Goal: Task Accomplishment & Management: Manage account settings

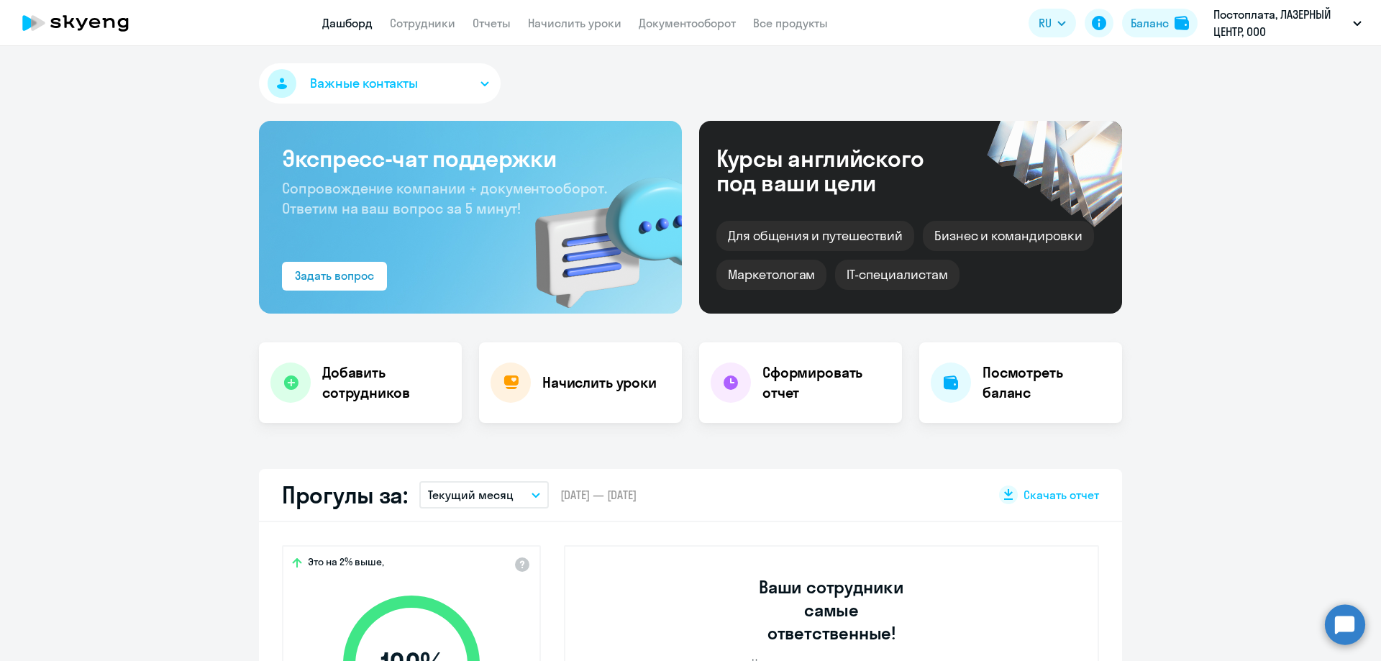
select select "30"
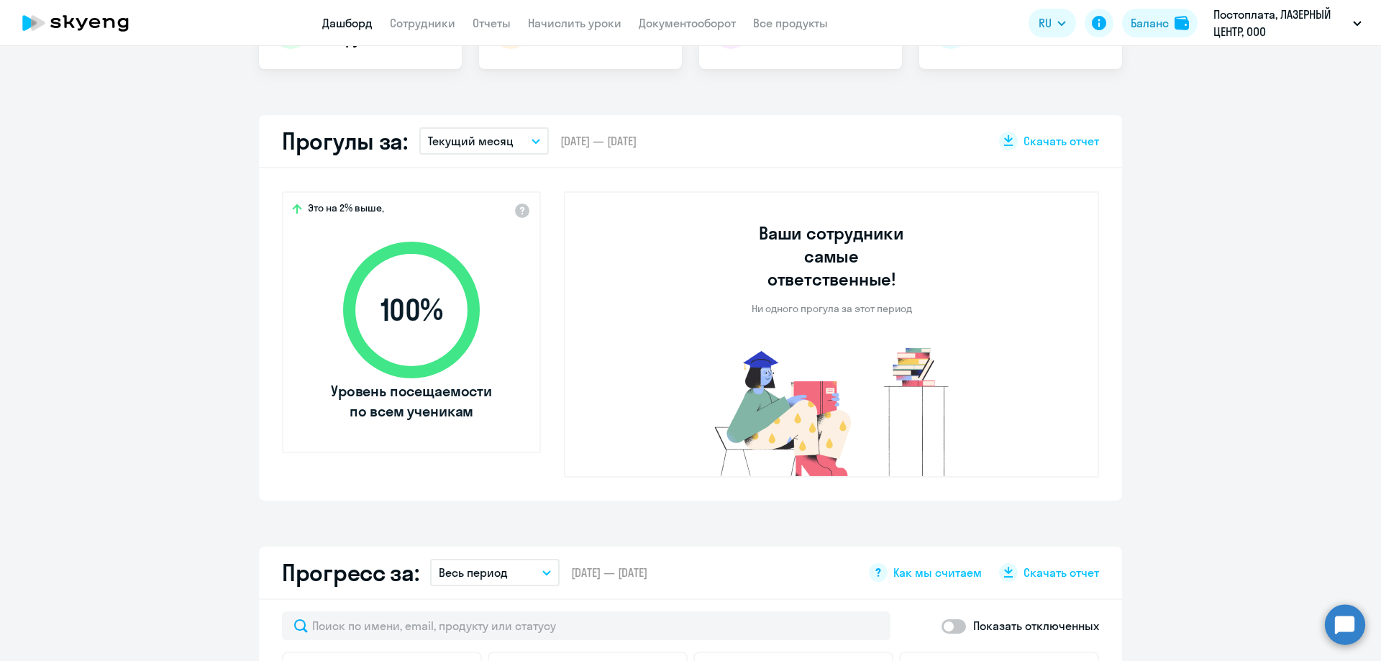
scroll to position [360, 0]
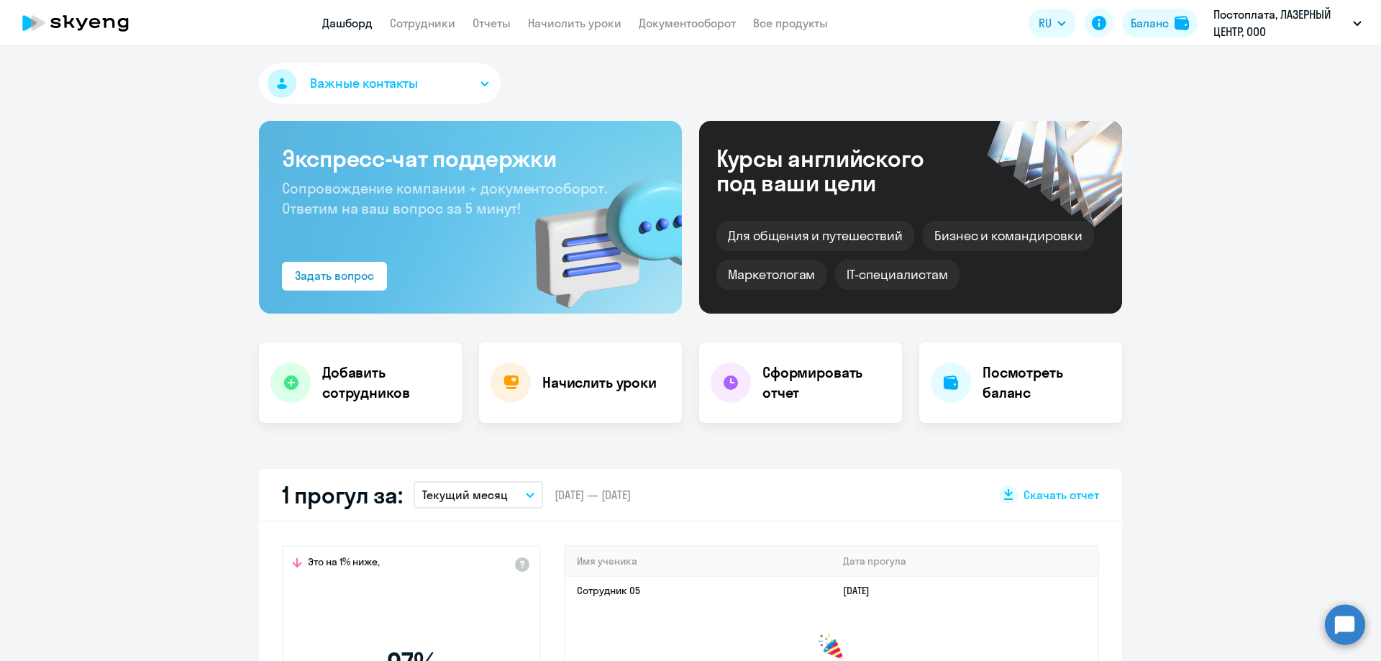
select select "30"
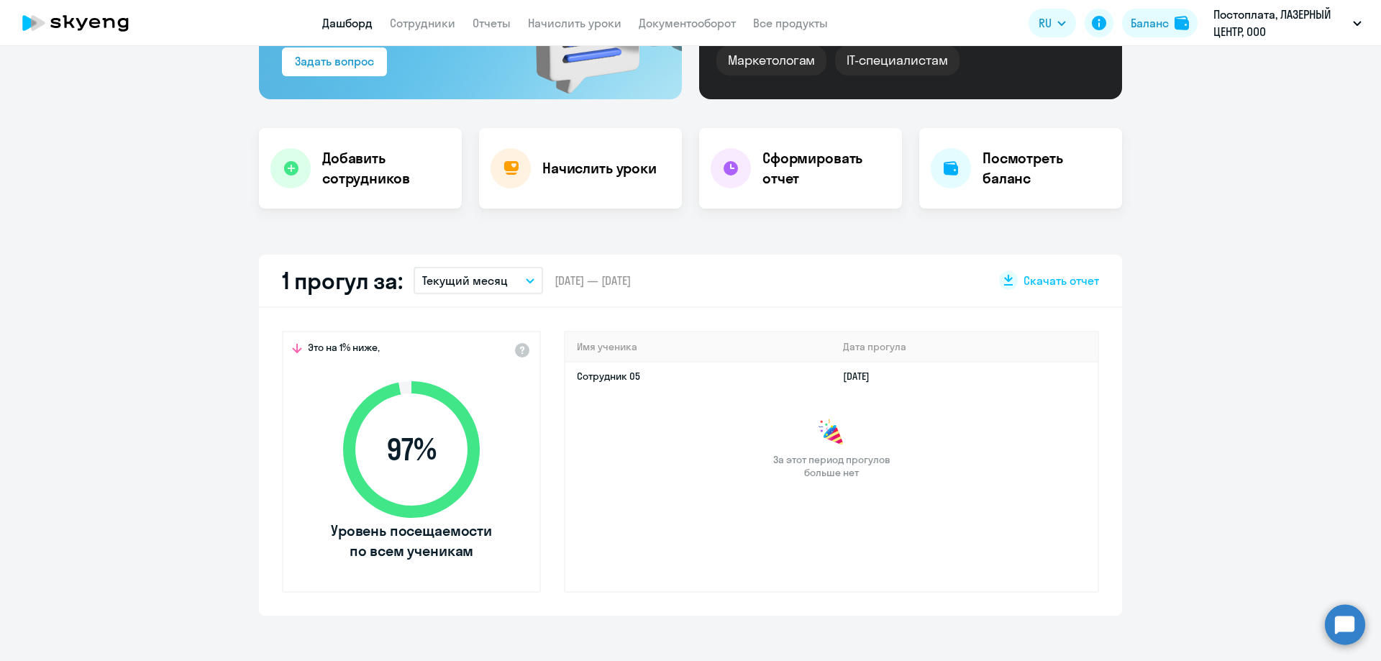
scroll to position [216, 0]
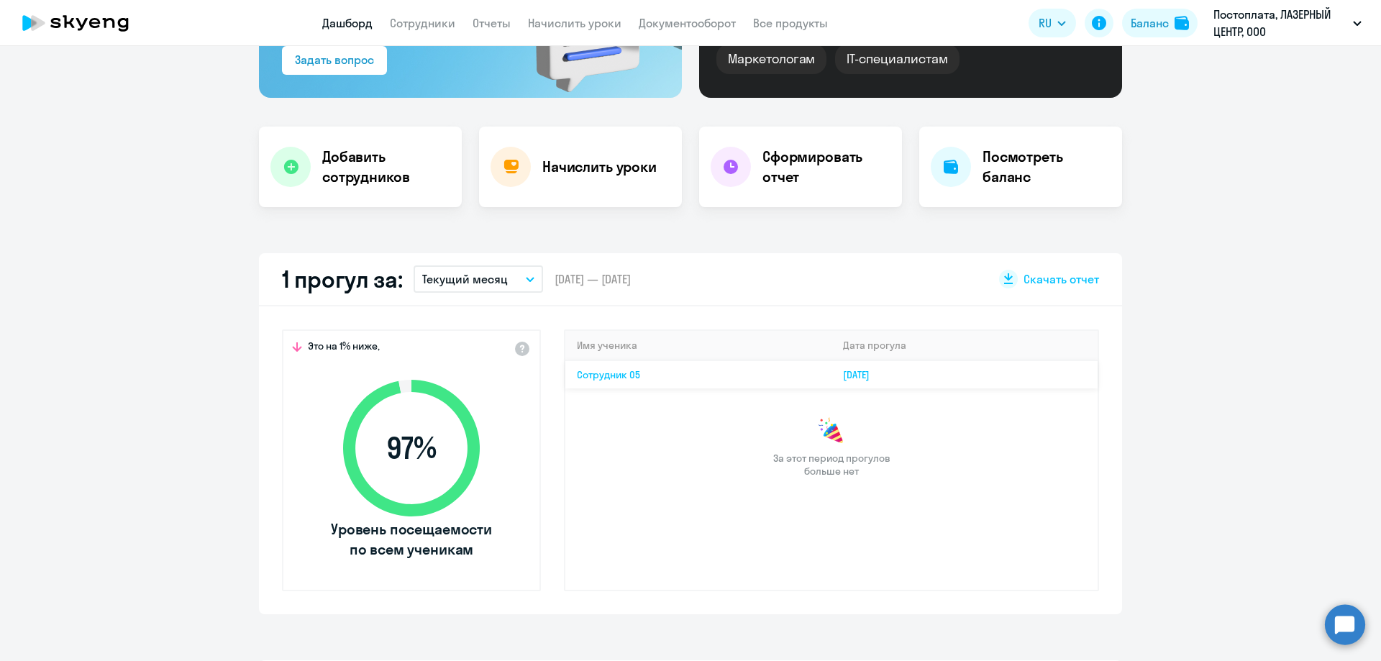
click at [716, 368] on td "Сотрудник 05" at bounding box center [698, 374] width 266 height 28
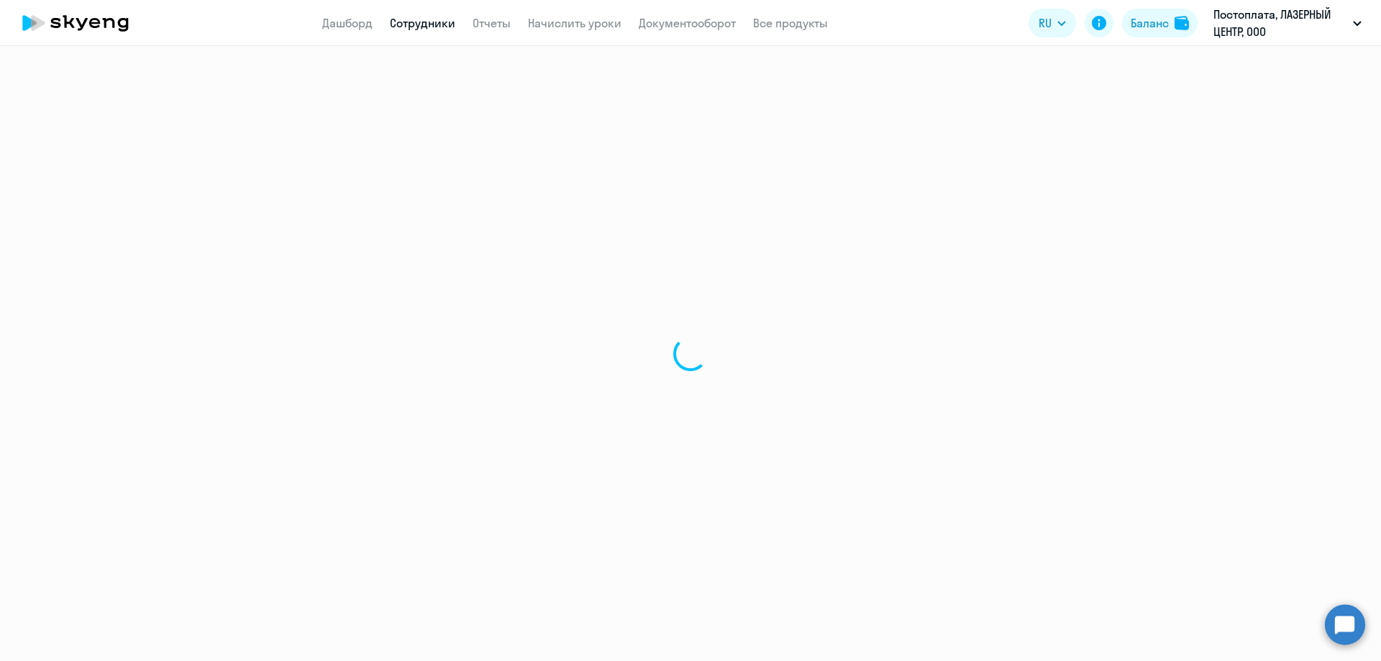
select select "english"
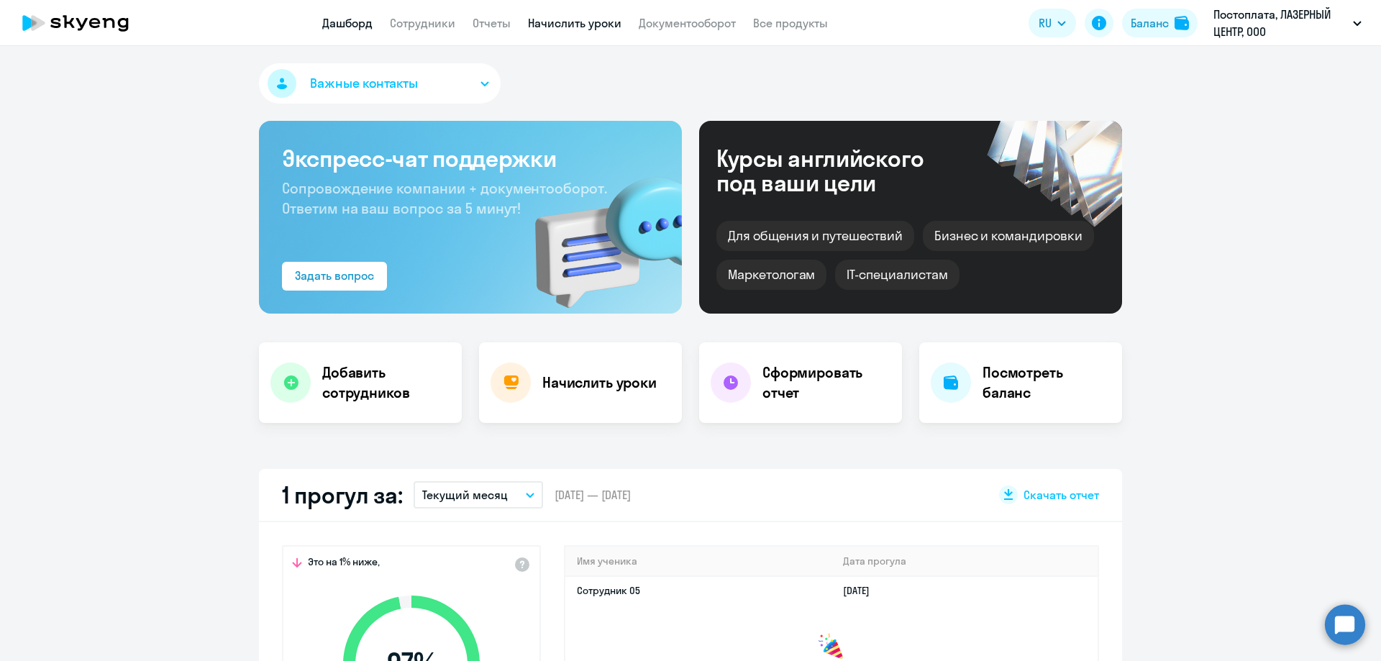
click at [582, 22] on link "Начислить уроки" at bounding box center [575, 23] width 94 height 14
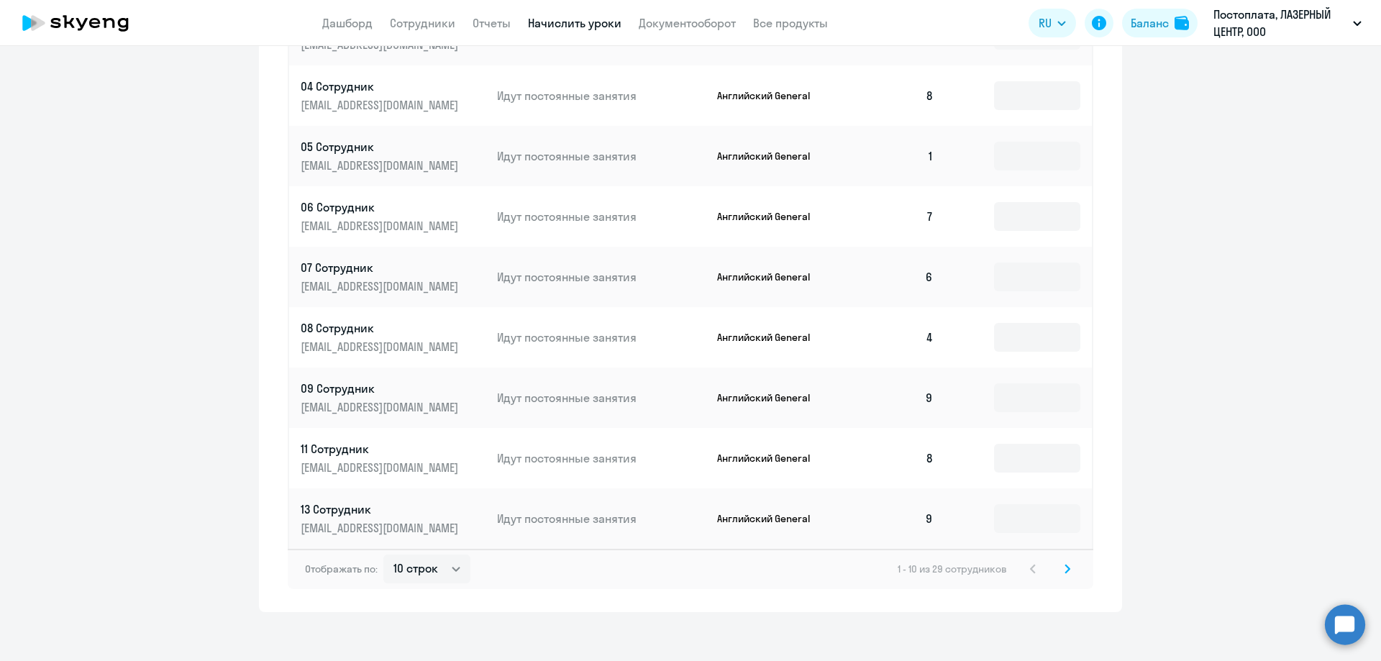
scroll to position [703, 0]
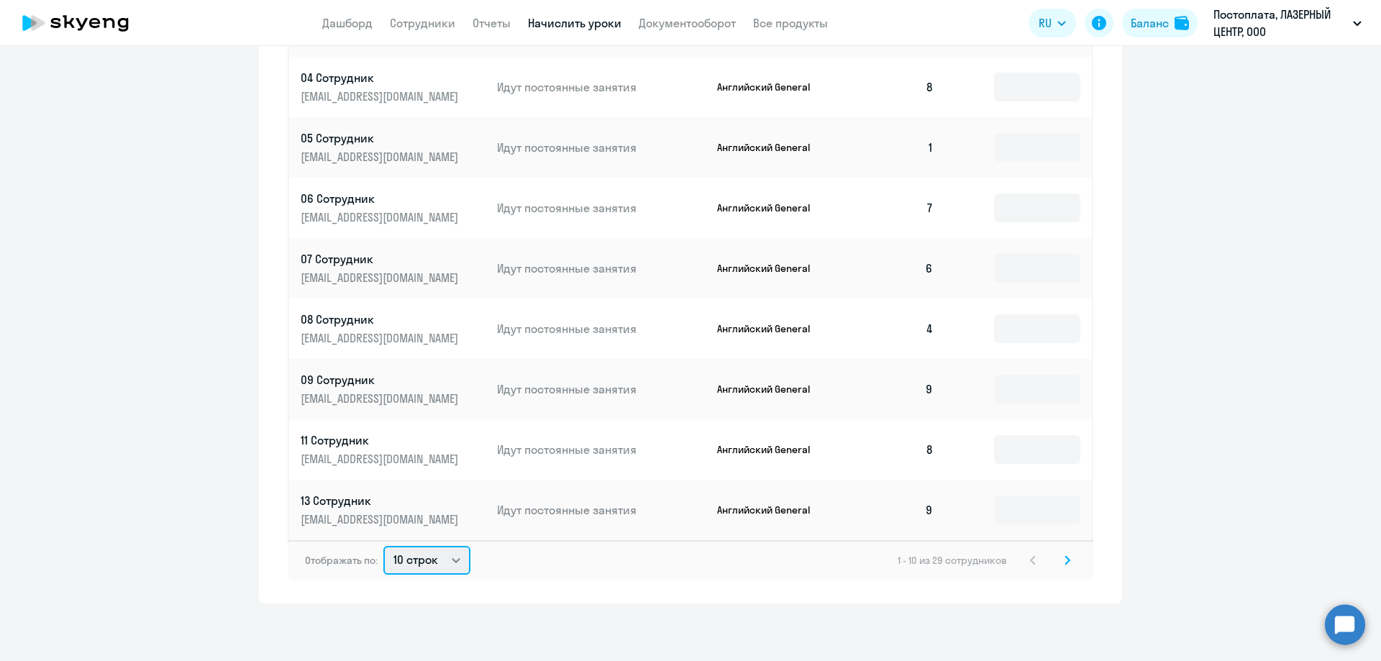
click at [414, 548] on select "10 строк 30 строк 50 строк" at bounding box center [426, 560] width 87 height 29
select select "50"
click at [383, 546] on select "10 строк 30 строк 50 строк" at bounding box center [426, 560] width 87 height 29
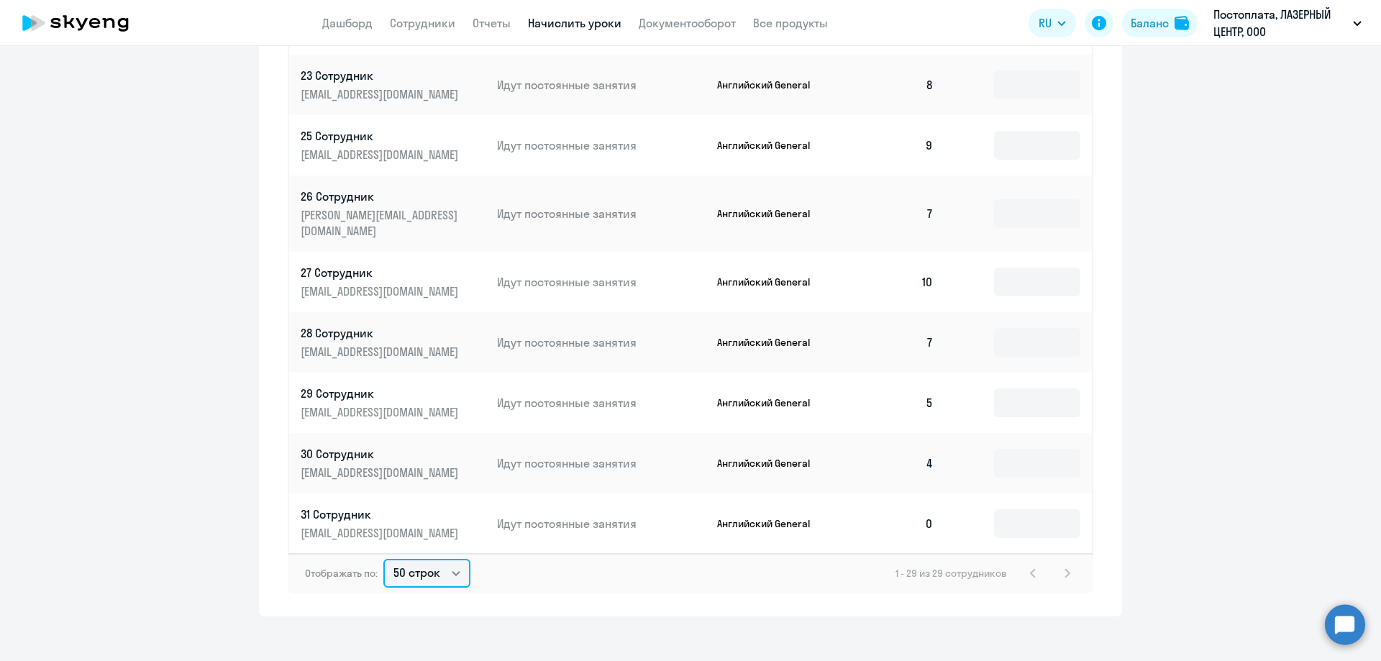
scroll to position [991, 0]
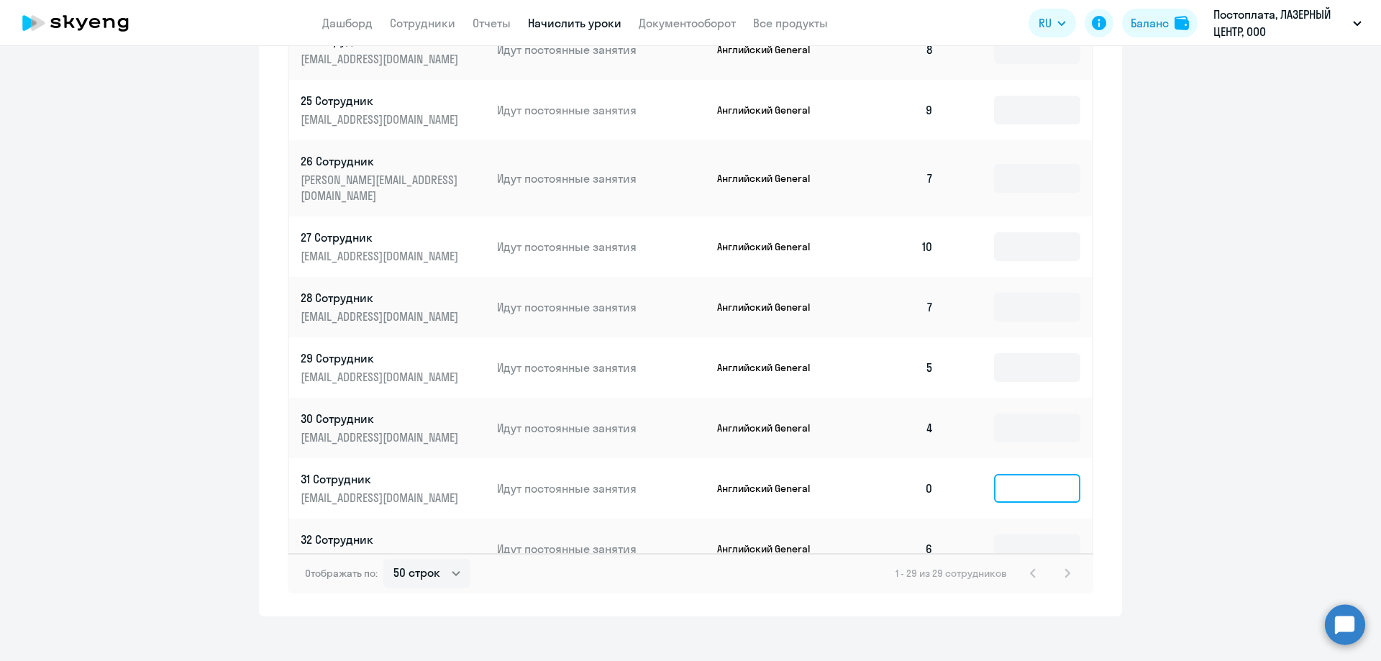
click at [1003, 474] on input at bounding box center [1037, 488] width 86 height 29
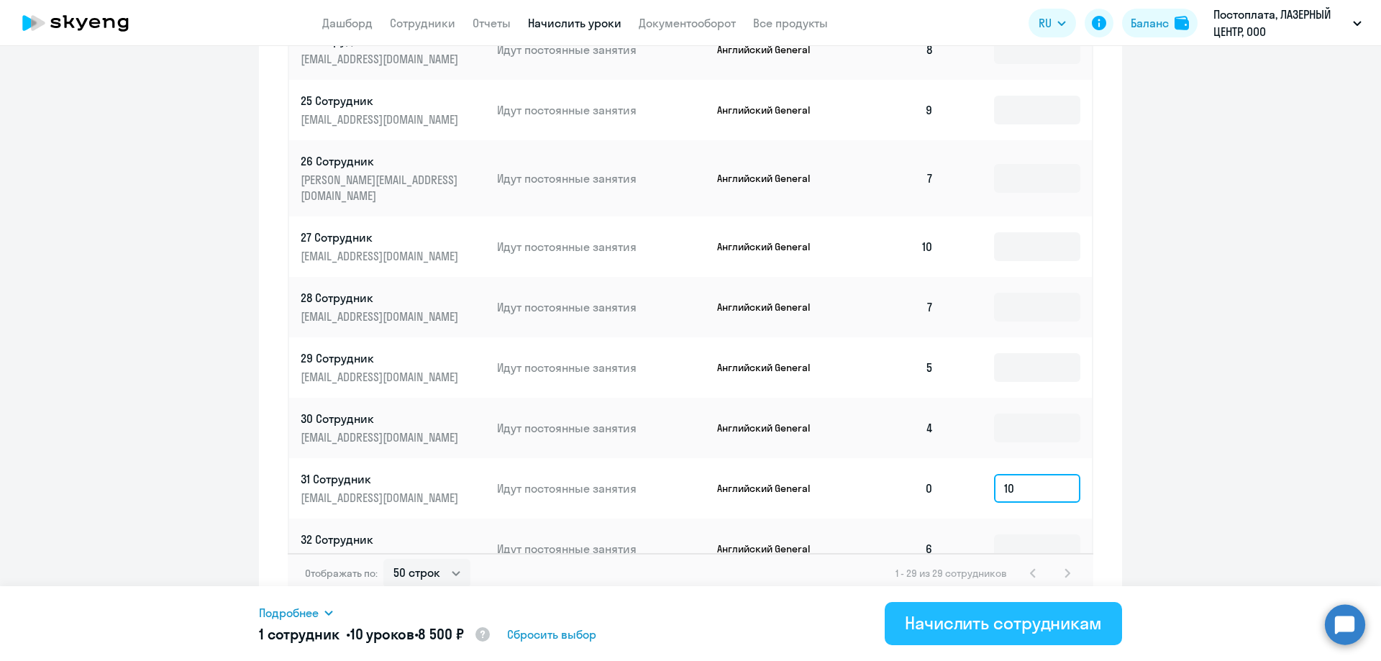
type input "10"
click at [998, 634] on button "Начислить сотрудникам" at bounding box center [1003, 623] width 237 height 43
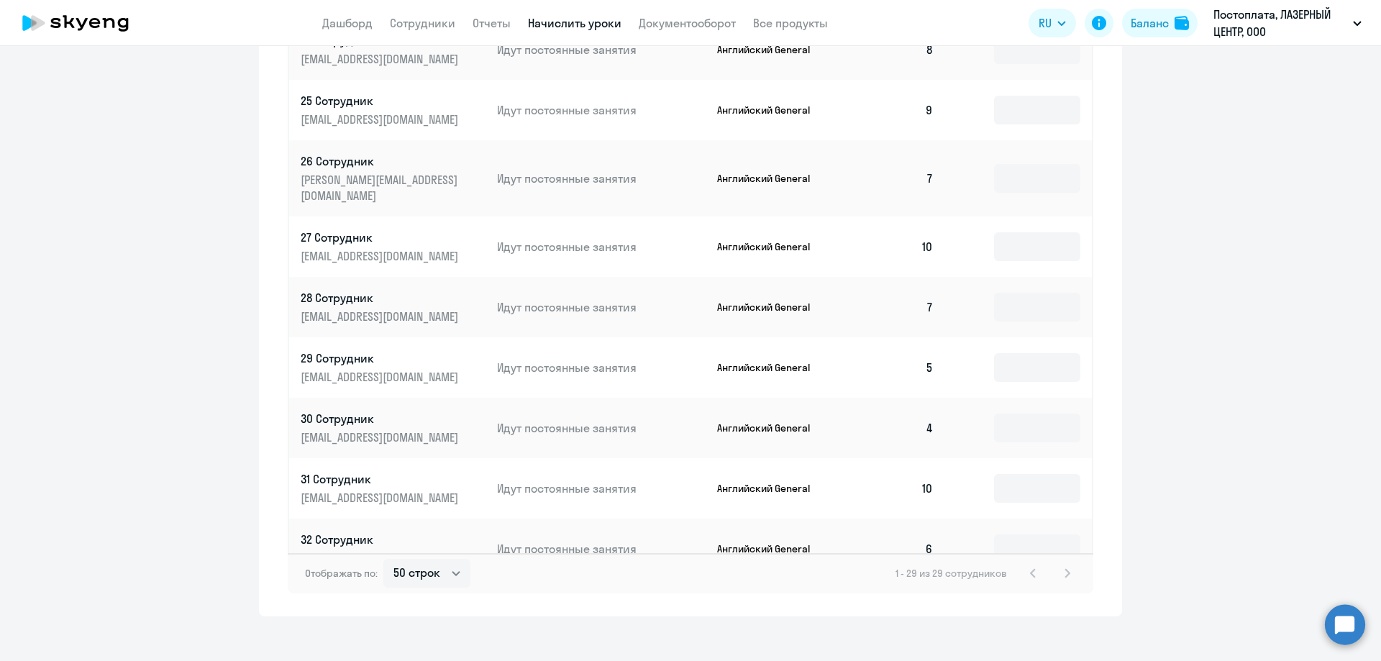
click at [353, 9] on app-header "Дашборд Сотрудники Отчеты Начислить уроки Документооборот Все продукты Дашборд …" at bounding box center [690, 23] width 1381 height 46
click at [347, 26] on link "Дашборд" at bounding box center [347, 23] width 50 height 14
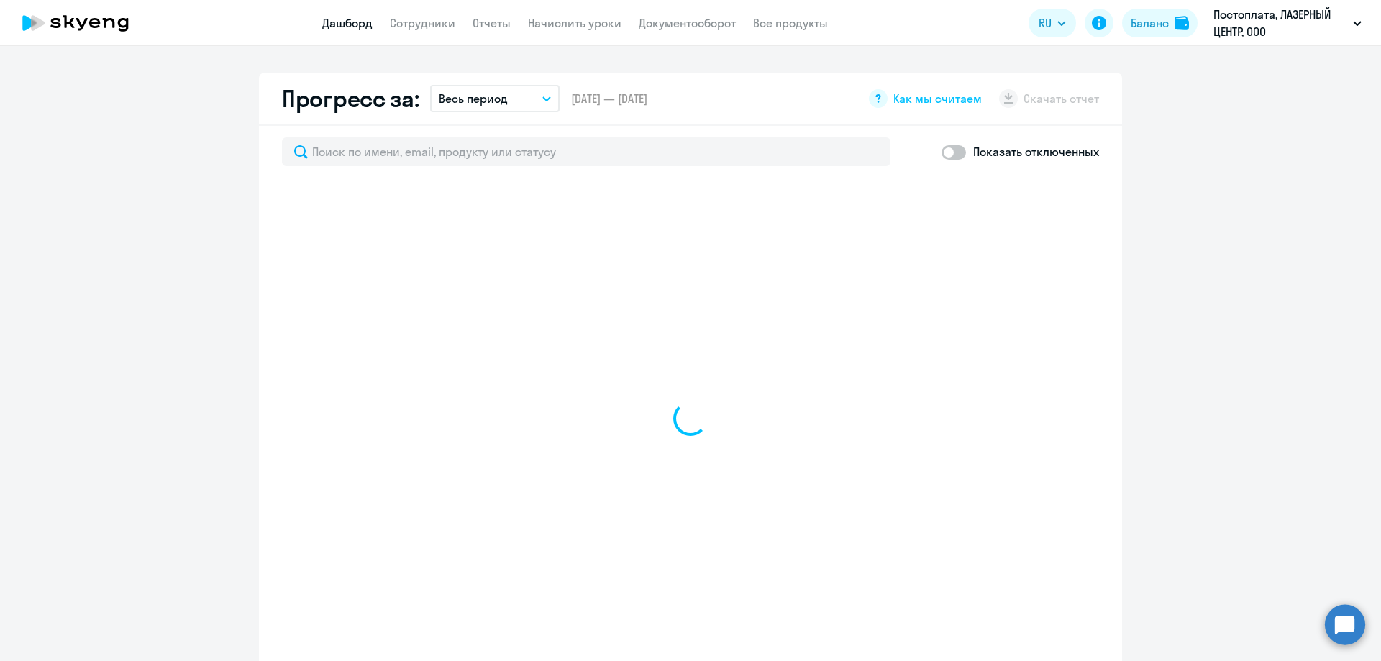
scroll to position [803, 0]
select select "30"
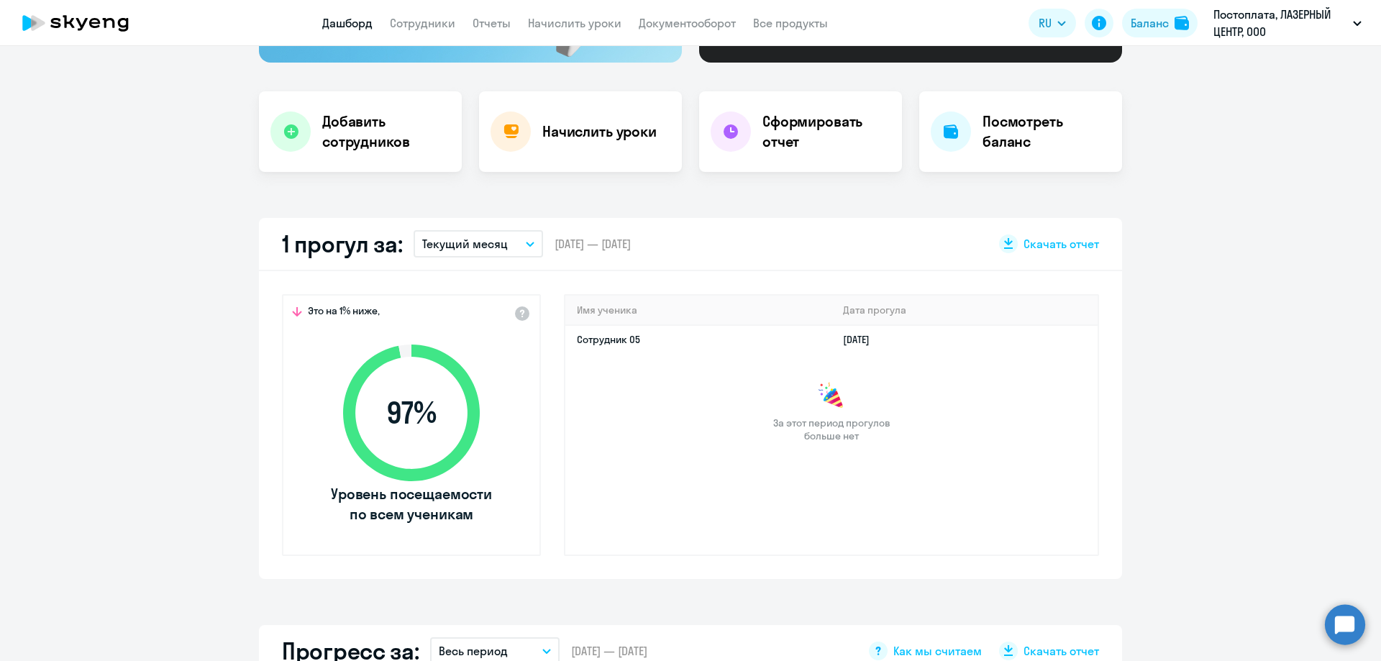
scroll to position [228, 0]
